Goal: Navigation & Orientation: Go to known website

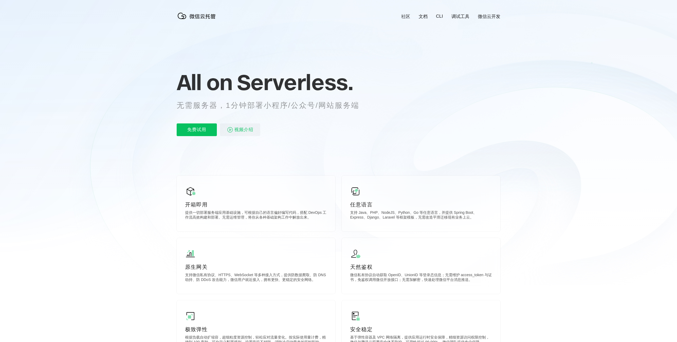
scroll to position [0, 940]
click at [464, 125] on div "前往控制台" at bounding box center [469, 126] width 42 height 11
